Goal: Transaction & Acquisition: Book appointment/travel/reservation

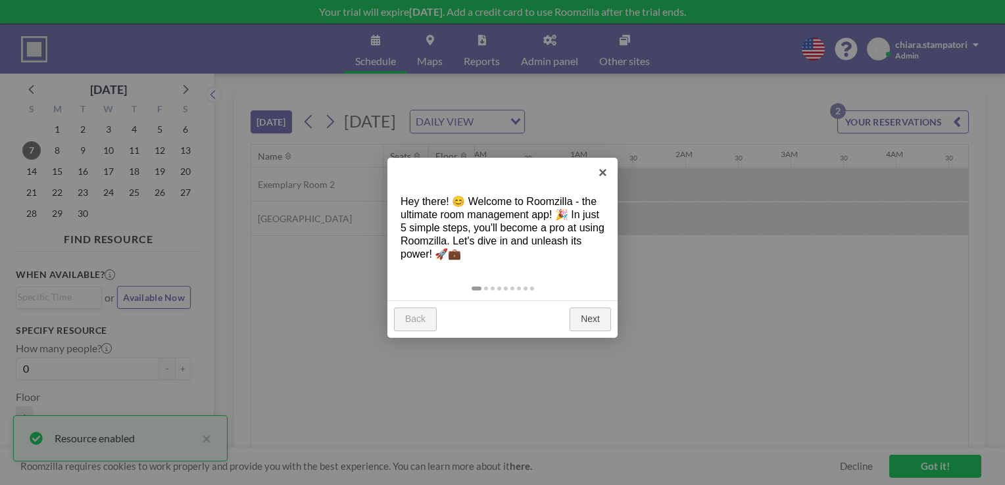
scroll to position [0, 1474]
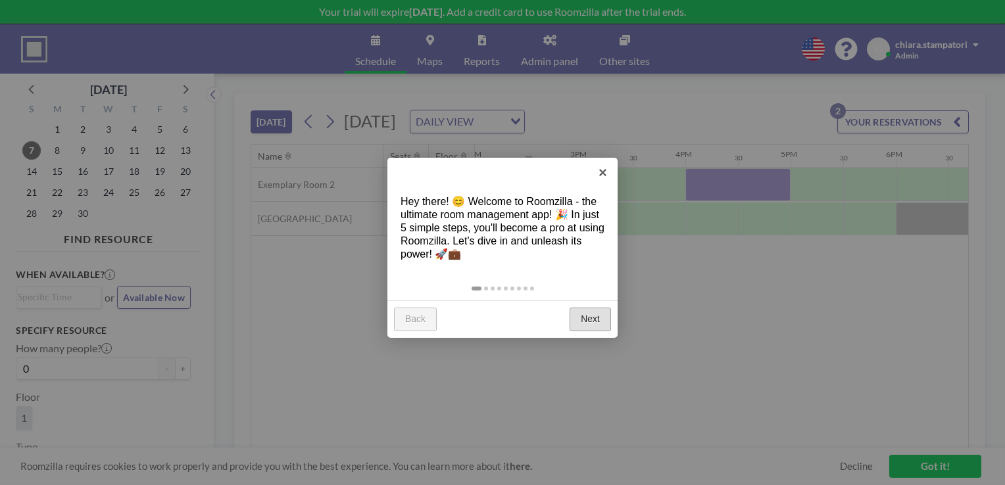
click at [589, 312] on link "Next" at bounding box center [590, 320] width 41 height 24
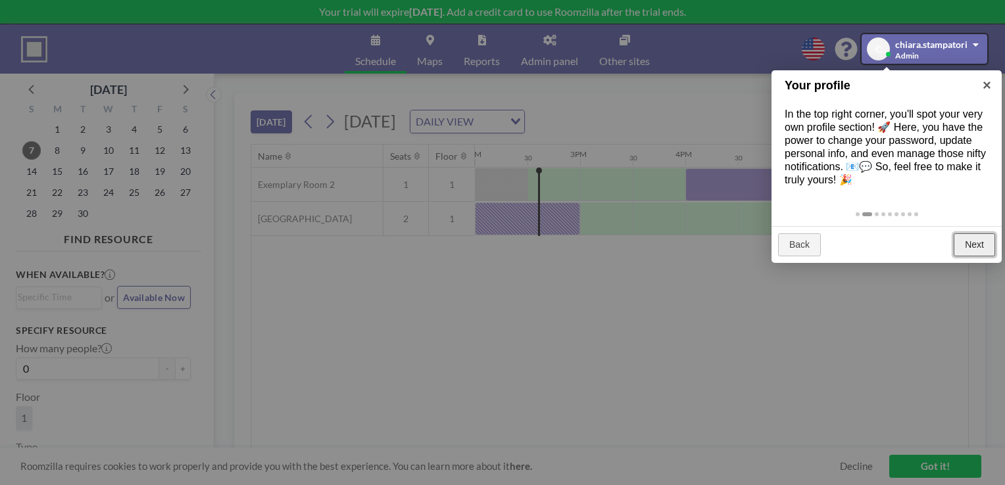
click at [970, 245] on link "Next" at bounding box center [974, 246] width 41 height 24
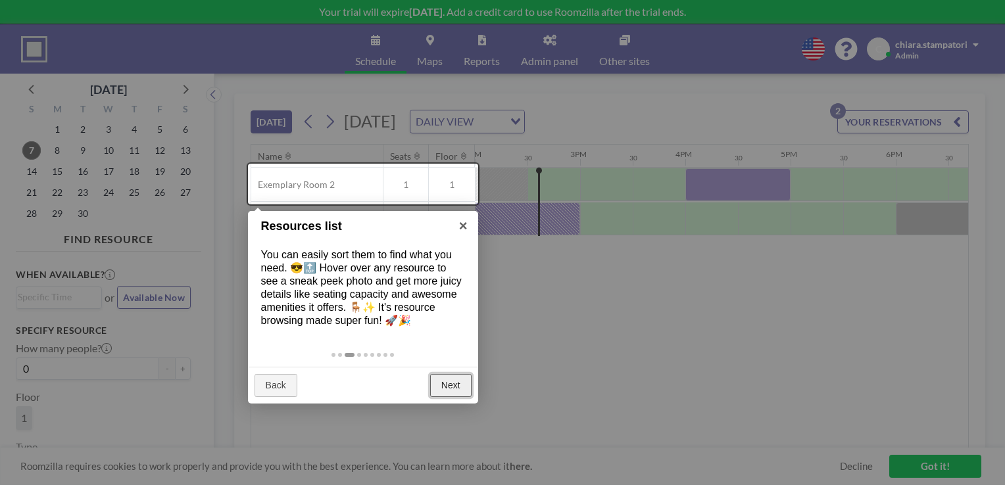
click at [456, 387] on link "Next" at bounding box center [450, 386] width 41 height 24
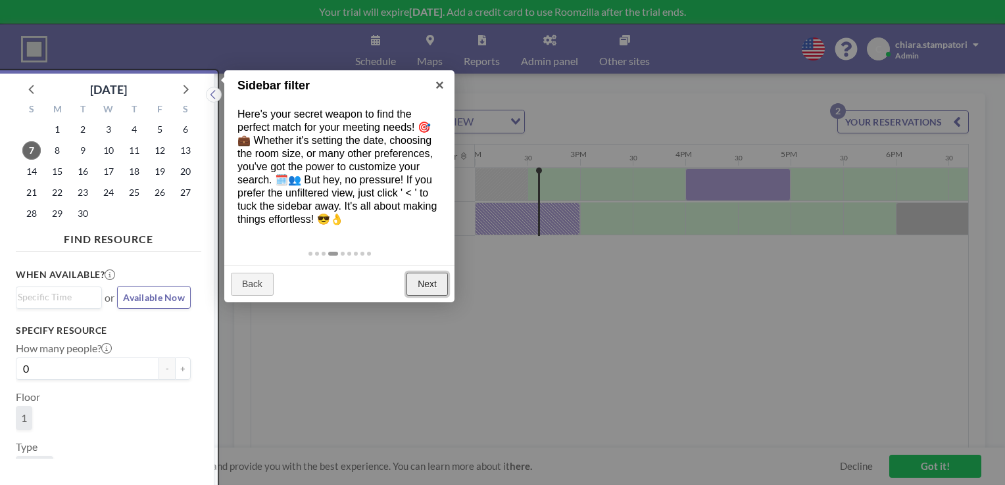
scroll to position [3, 0]
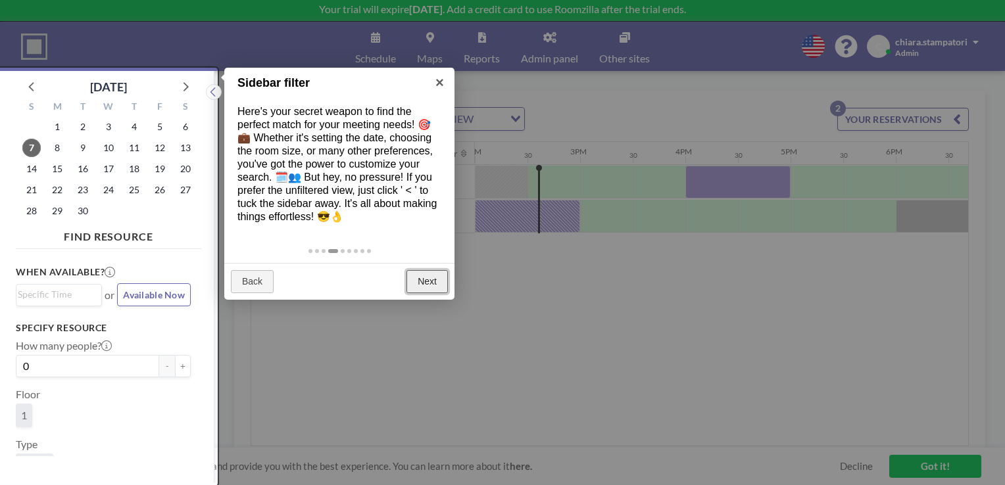
click at [421, 281] on link "Next" at bounding box center [427, 282] width 41 height 24
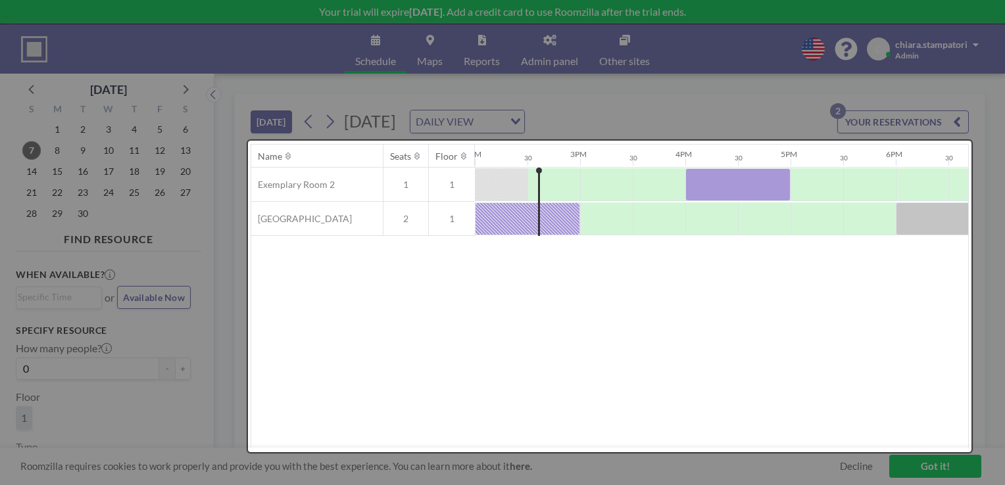
scroll to position [0, 0]
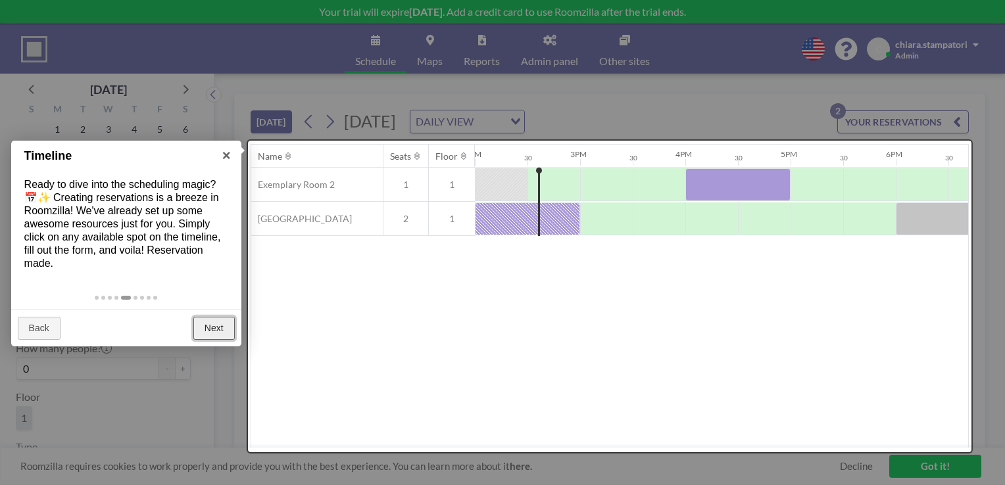
click at [210, 330] on link "Next" at bounding box center [213, 329] width 41 height 24
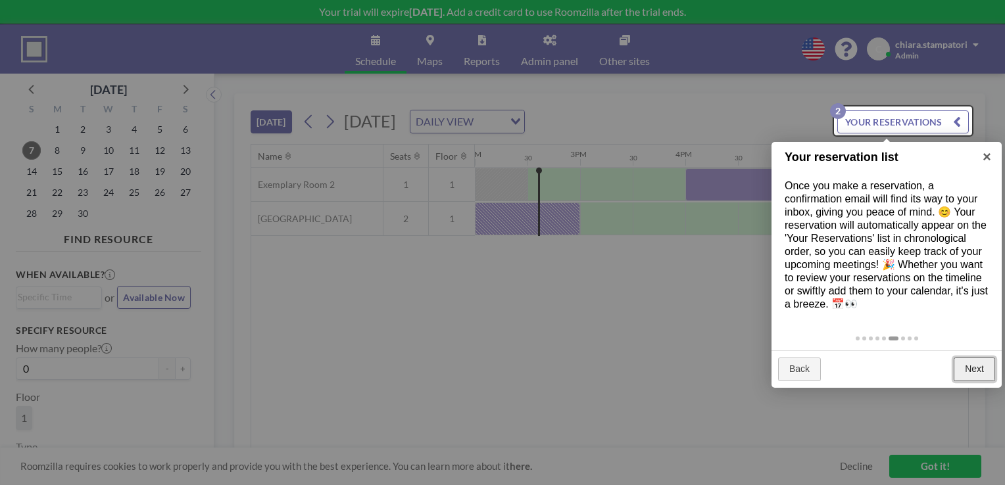
click at [971, 364] on link "Next" at bounding box center [974, 370] width 41 height 24
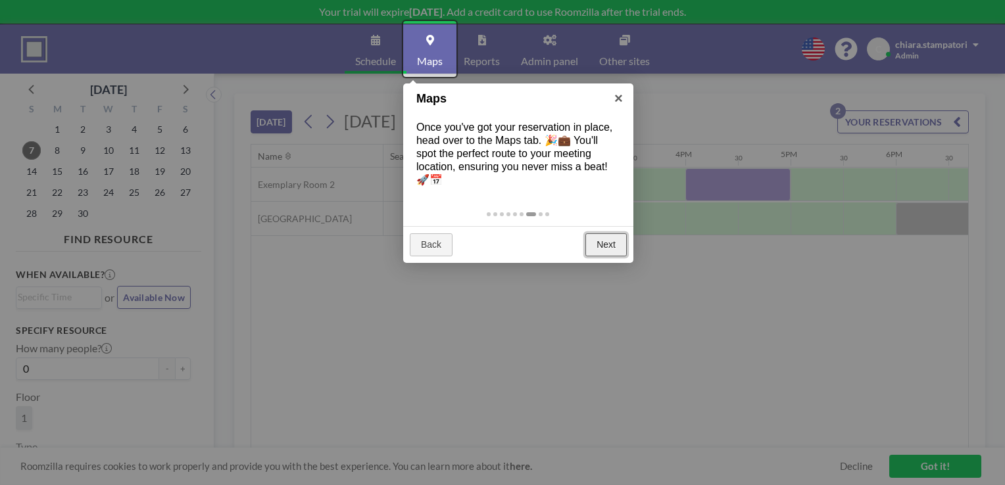
click at [603, 244] on link "Next" at bounding box center [605, 246] width 41 height 24
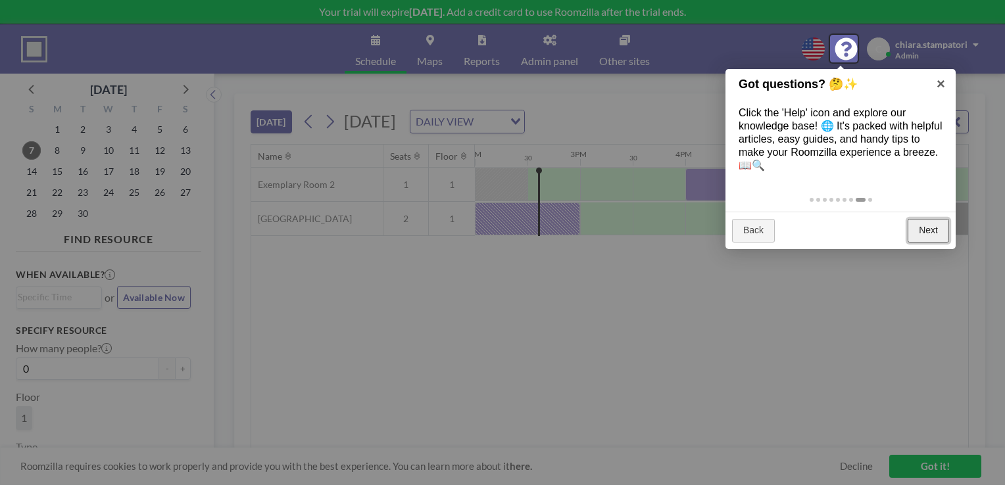
click at [928, 228] on link "Next" at bounding box center [928, 231] width 41 height 24
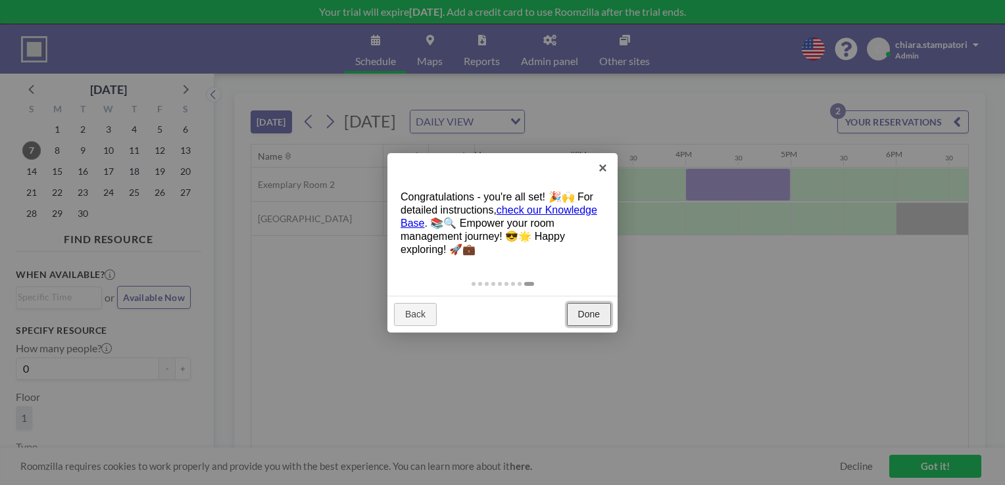
click at [587, 316] on link "Done" at bounding box center [589, 315] width 44 height 24
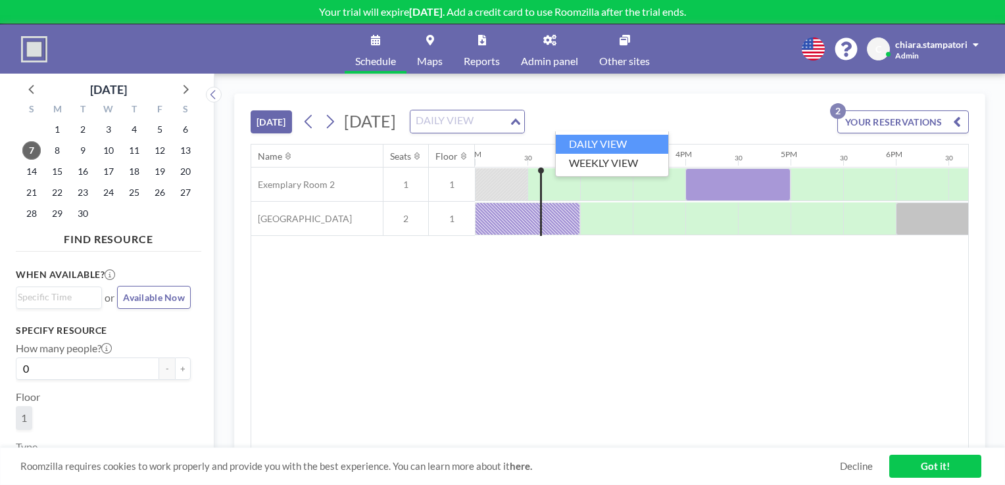
click at [520, 123] on icon "Search for option" at bounding box center [515, 121] width 9 height 7
click at [643, 155] on li "WEEKLY VIEW" at bounding box center [612, 163] width 112 height 19
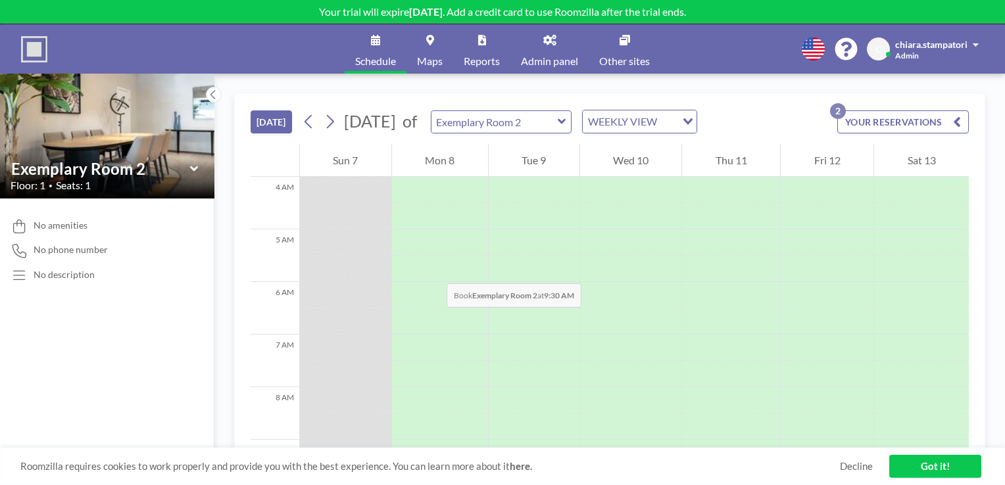
scroll to position [416, 0]
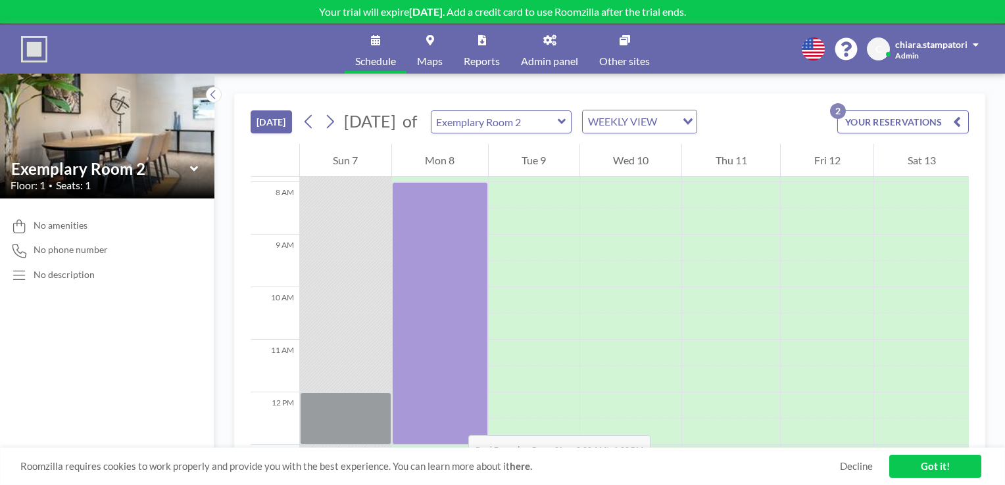
drag, startPoint x: 436, startPoint y: 187, endPoint x: 455, endPoint y: 422, distance: 235.6
click at [455, 422] on div at bounding box center [440, 313] width 96 height 263
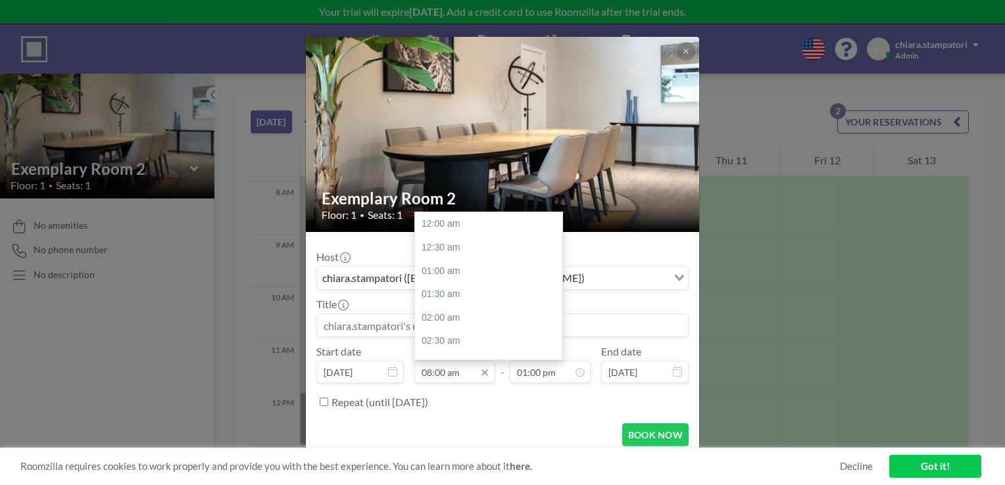
scroll to position [375, 0]
click at [451, 222] on div "08:00 am" at bounding box center [492, 224] width 154 height 24
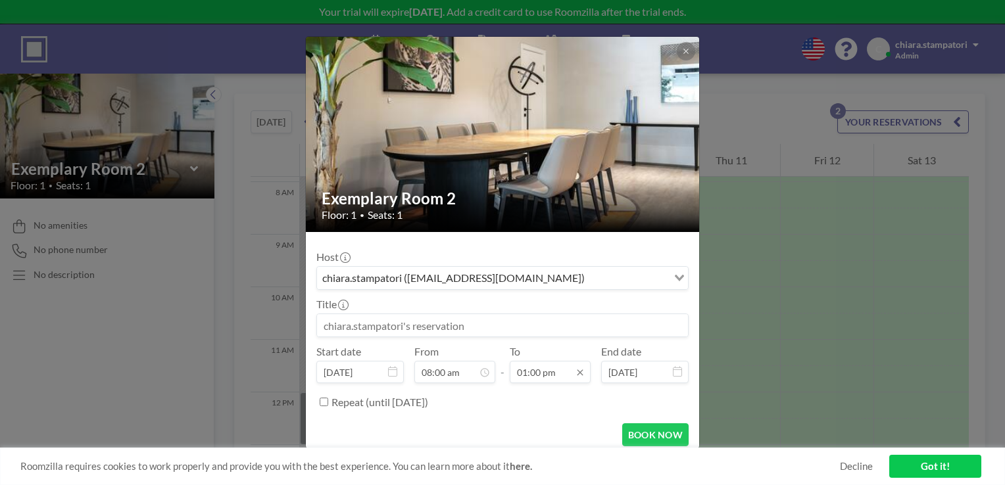
scroll to position [609, 0]
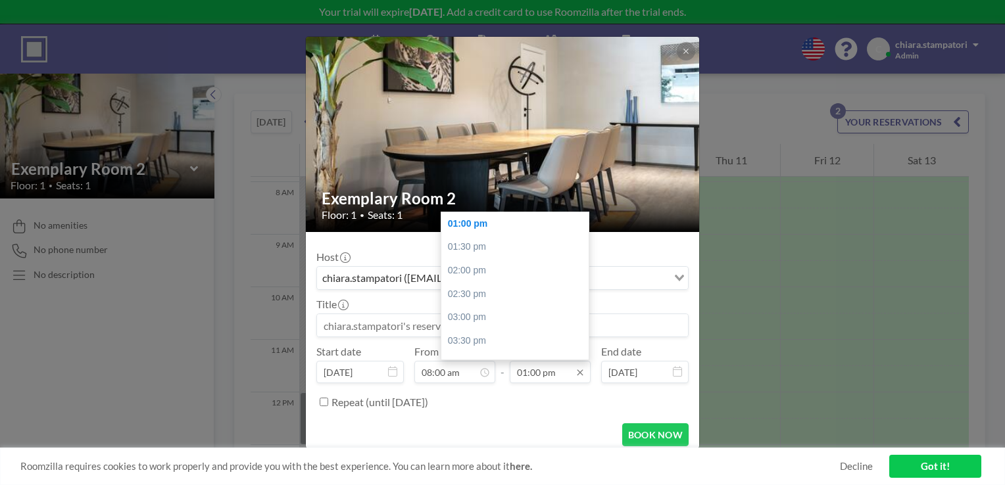
click at [525, 372] on input "01:00 pm" at bounding box center [550, 372] width 81 height 22
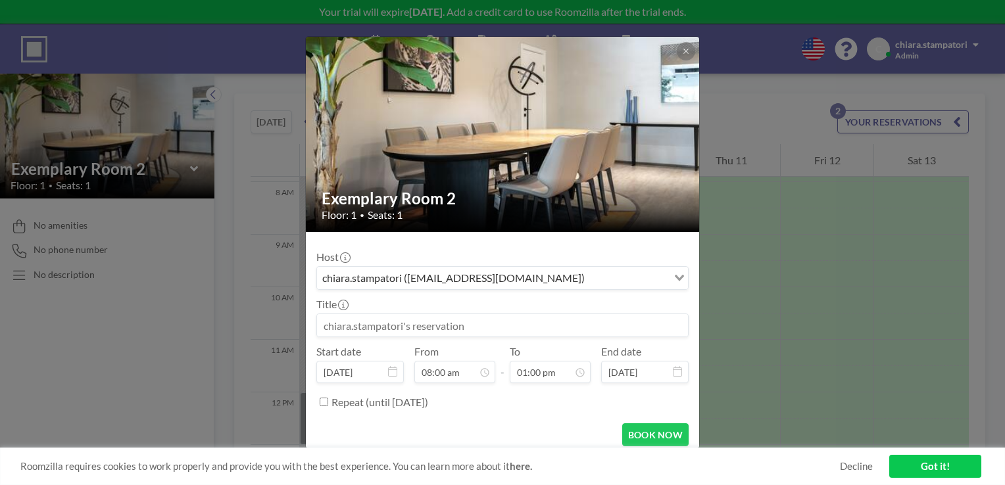
click at [543, 394] on div "Repeat (until [DATE])" at bounding box center [510, 402] width 357 height 22
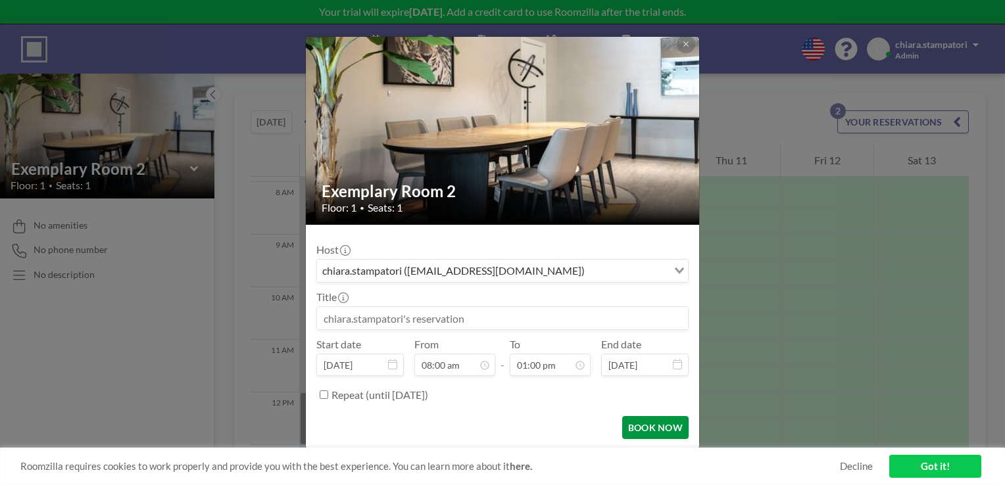
click at [635, 428] on button "BOOK NOW" at bounding box center [655, 427] width 66 height 23
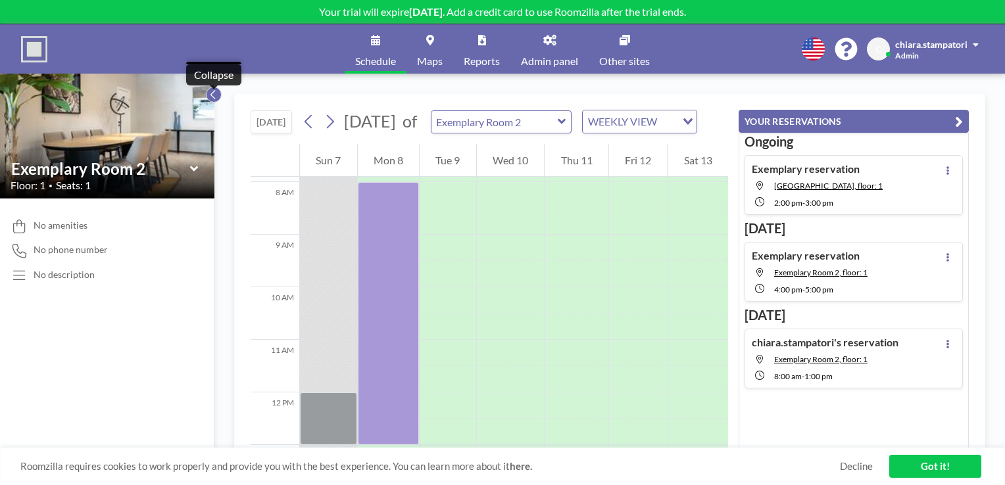
click at [211, 94] on icon at bounding box center [213, 94] width 5 height 9
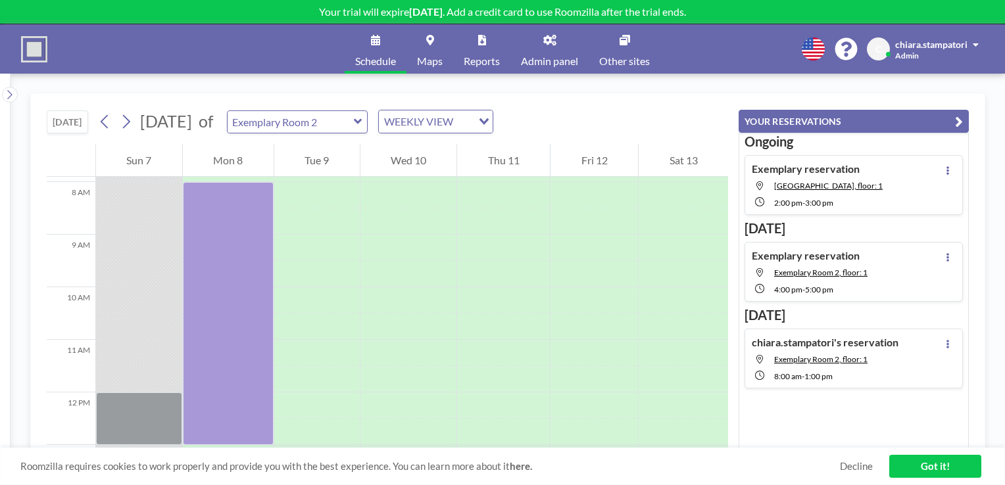
click at [553, 41] on icon at bounding box center [549, 40] width 13 height 11
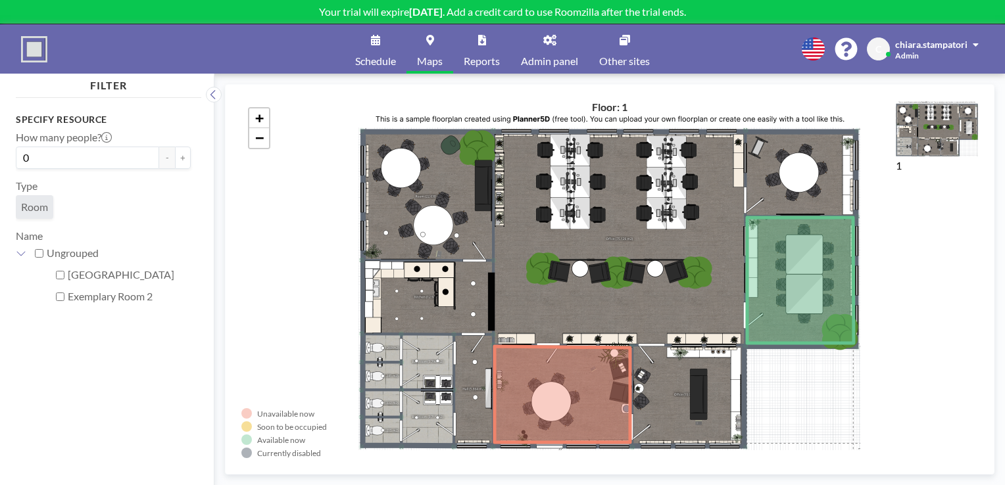
click at [364, 45] on link "Schedule" at bounding box center [376, 48] width 62 height 49
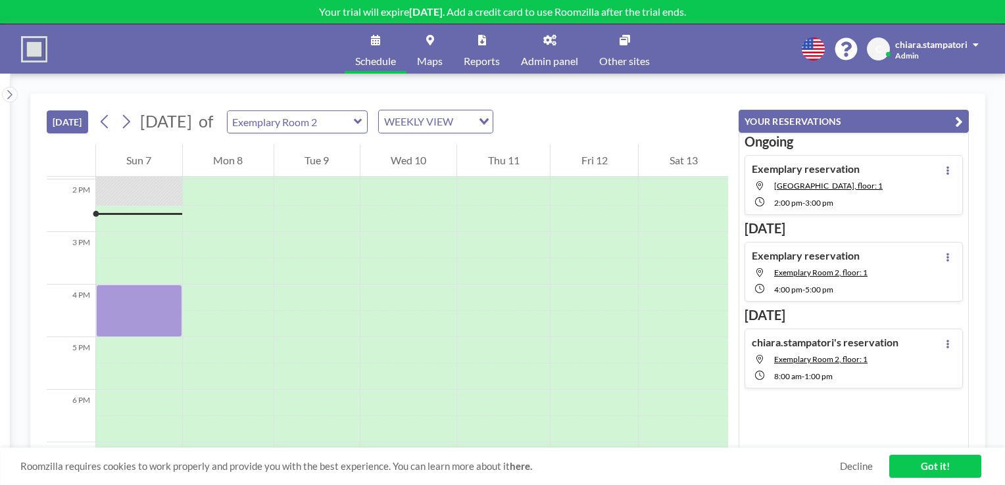
scroll to position [737, 0]
click at [476, 118] on input "Search for option" at bounding box center [428, 121] width 96 height 17
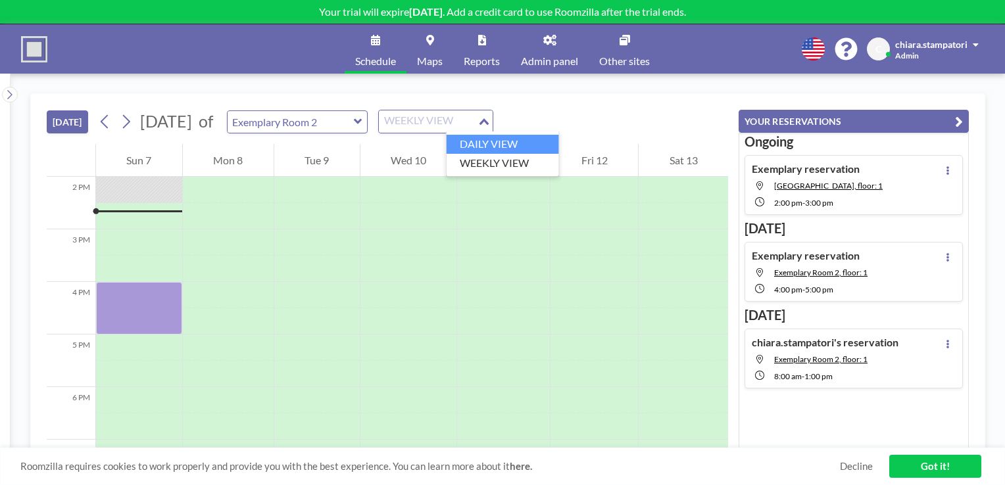
click at [526, 136] on li "DAILY VIEW" at bounding box center [503, 144] width 112 height 19
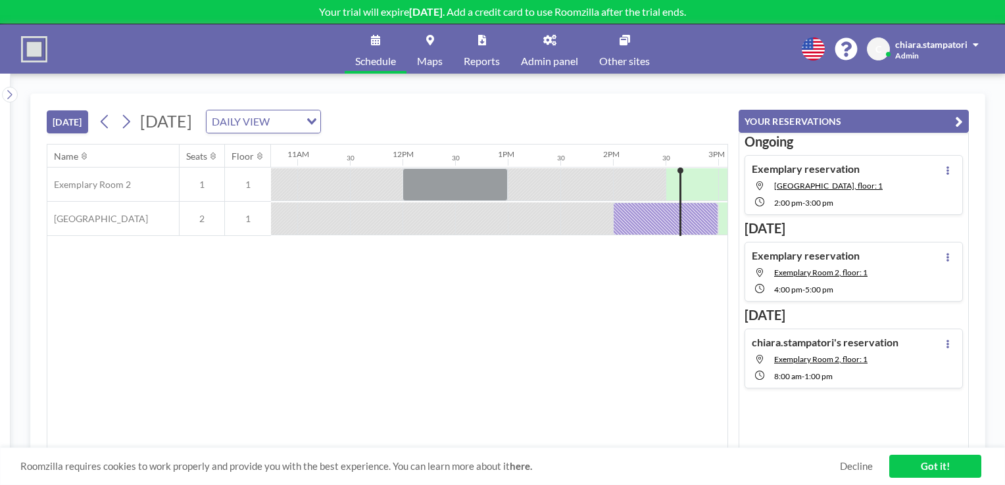
scroll to position [0, 1474]
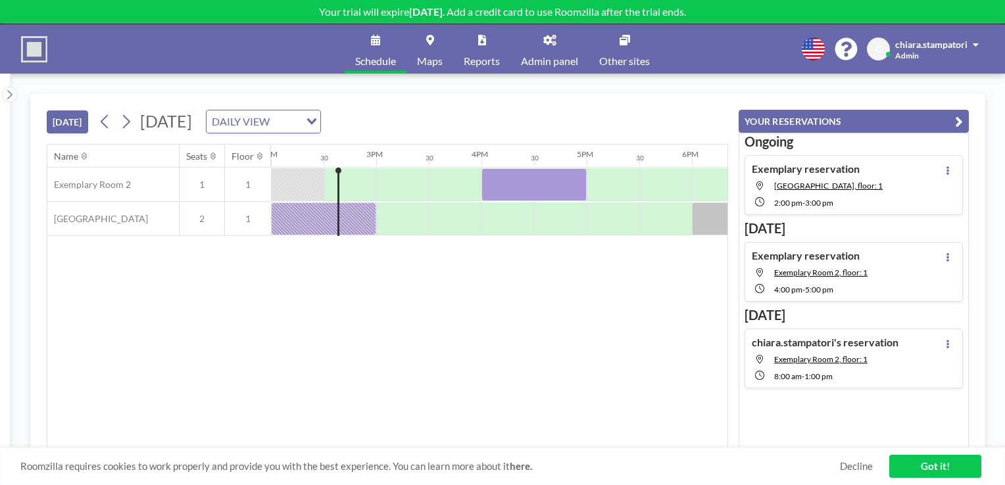
click at [37, 43] on img at bounding box center [34, 49] width 26 height 26
click at [811, 50] on icon at bounding box center [813, 48] width 23 height 23
click at [813, 79] on li "English" at bounding box center [821, 78] width 68 height 17
click at [916, 39] on span "chiara.stampatori" at bounding box center [931, 44] width 72 height 11
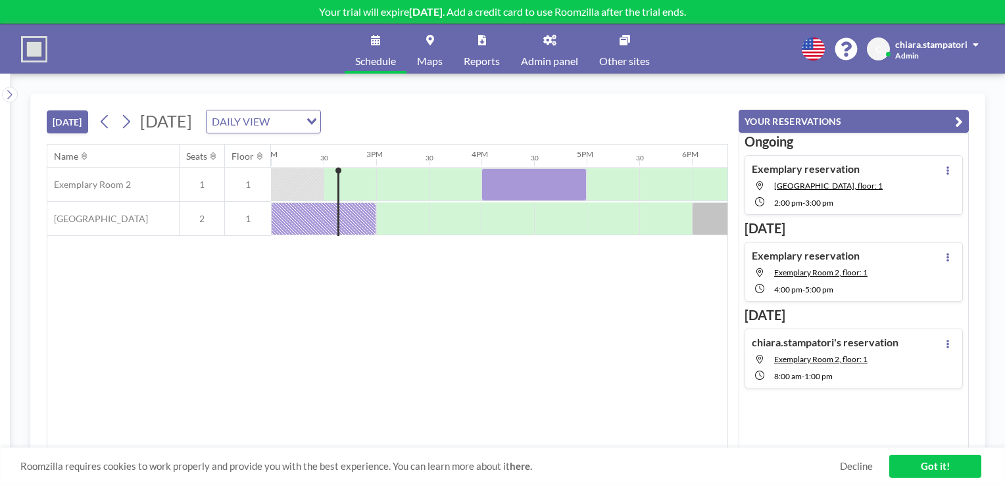
click at [851, 466] on link "Decline" at bounding box center [856, 466] width 33 height 12
